Goal: Task Accomplishment & Management: Use online tool/utility

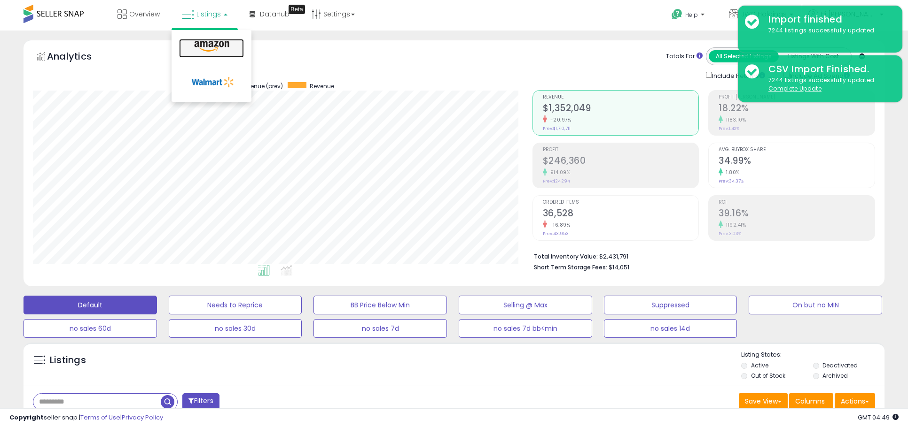
click at [203, 44] on icon at bounding box center [211, 46] width 41 height 12
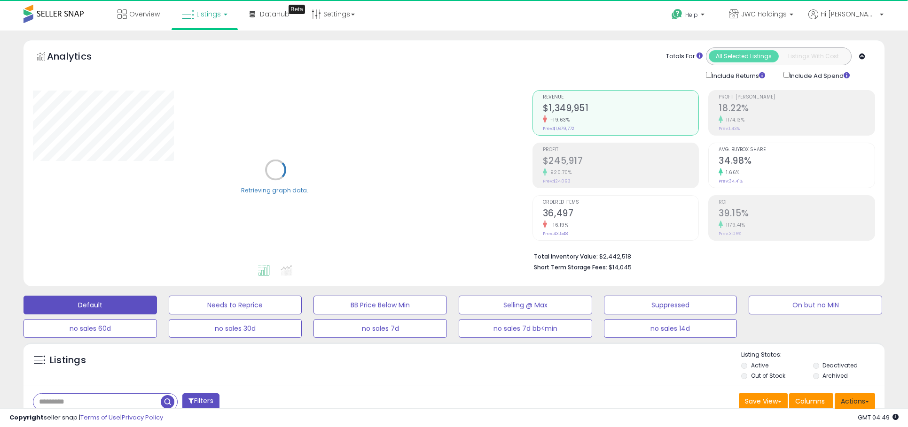
click at [865, 398] on button "Actions" at bounding box center [854, 402] width 40 height 16
click at [822, 414] on link "Import" at bounding box center [816, 421] width 103 height 15
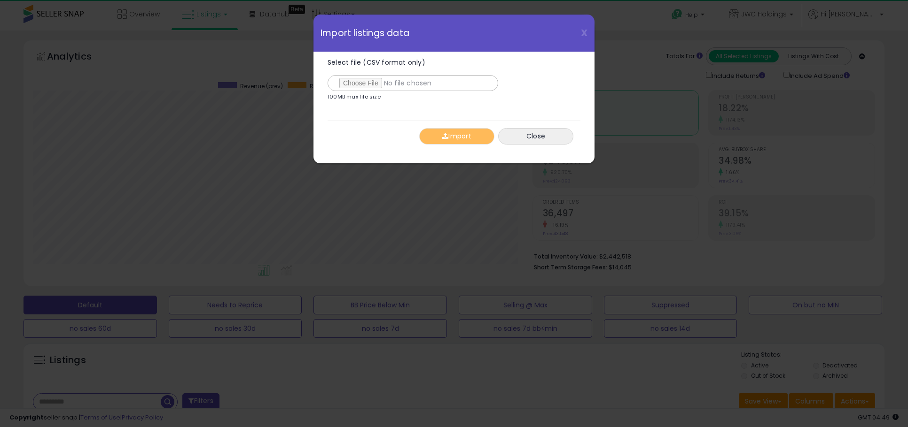
scroll to position [193, 499]
click at [369, 80] on input "Select file (CSV format only)" at bounding box center [412, 83] width 171 height 16
type input "**********"
click at [444, 132] on button "Import" at bounding box center [456, 136] width 75 height 16
